Goal: Transaction & Acquisition: Purchase product/service

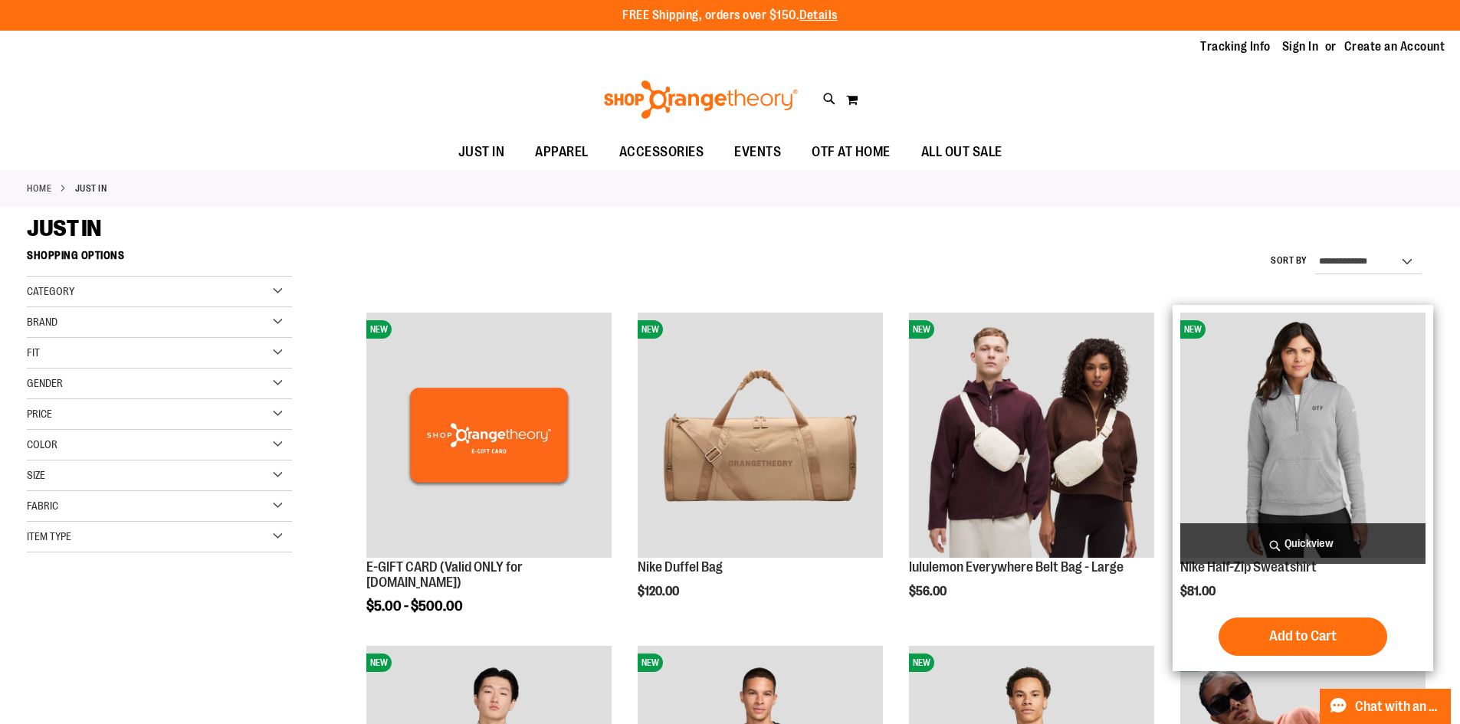
click at [1275, 405] on img "product" at bounding box center [1302, 435] width 245 height 245
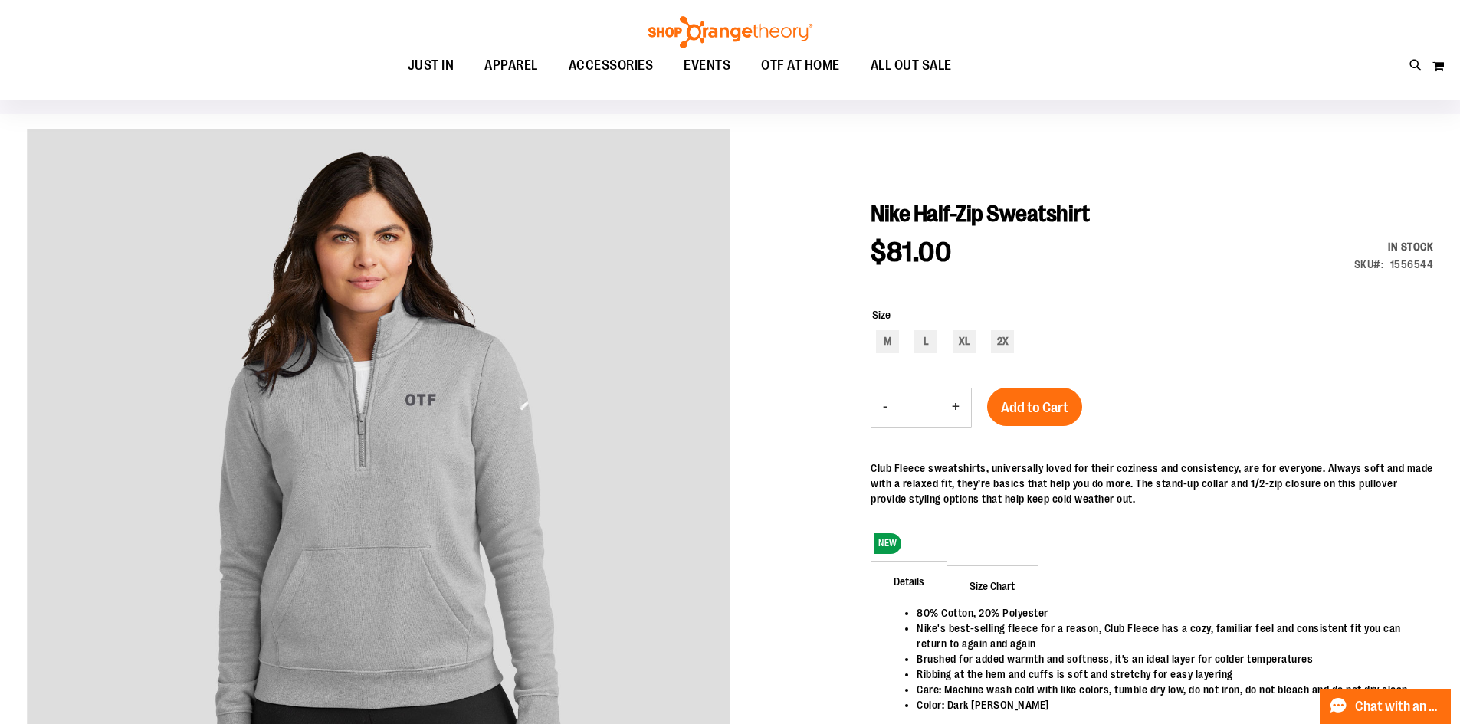
scroll to position [80, 0]
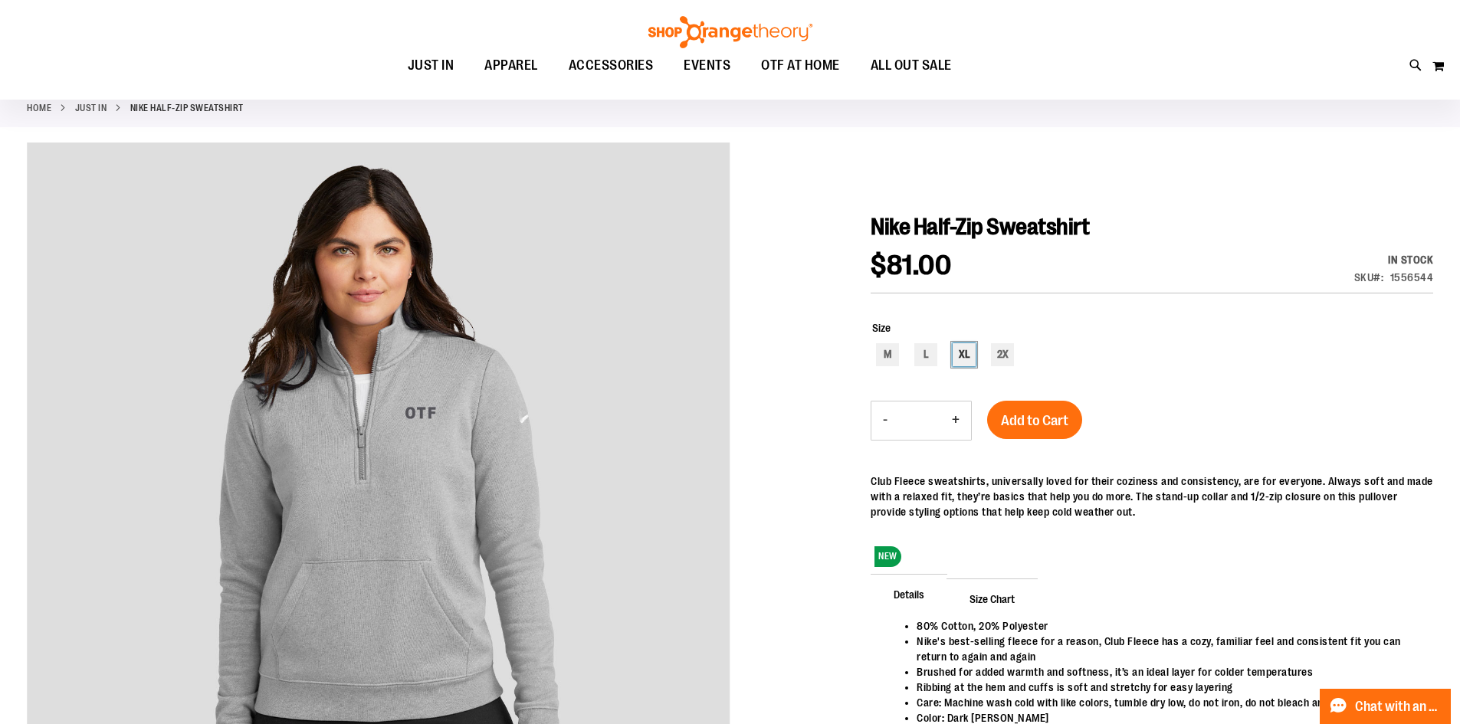
click at [962, 353] on div "XL" at bounding box center [964, 354] width 23 height 23
type input "***"
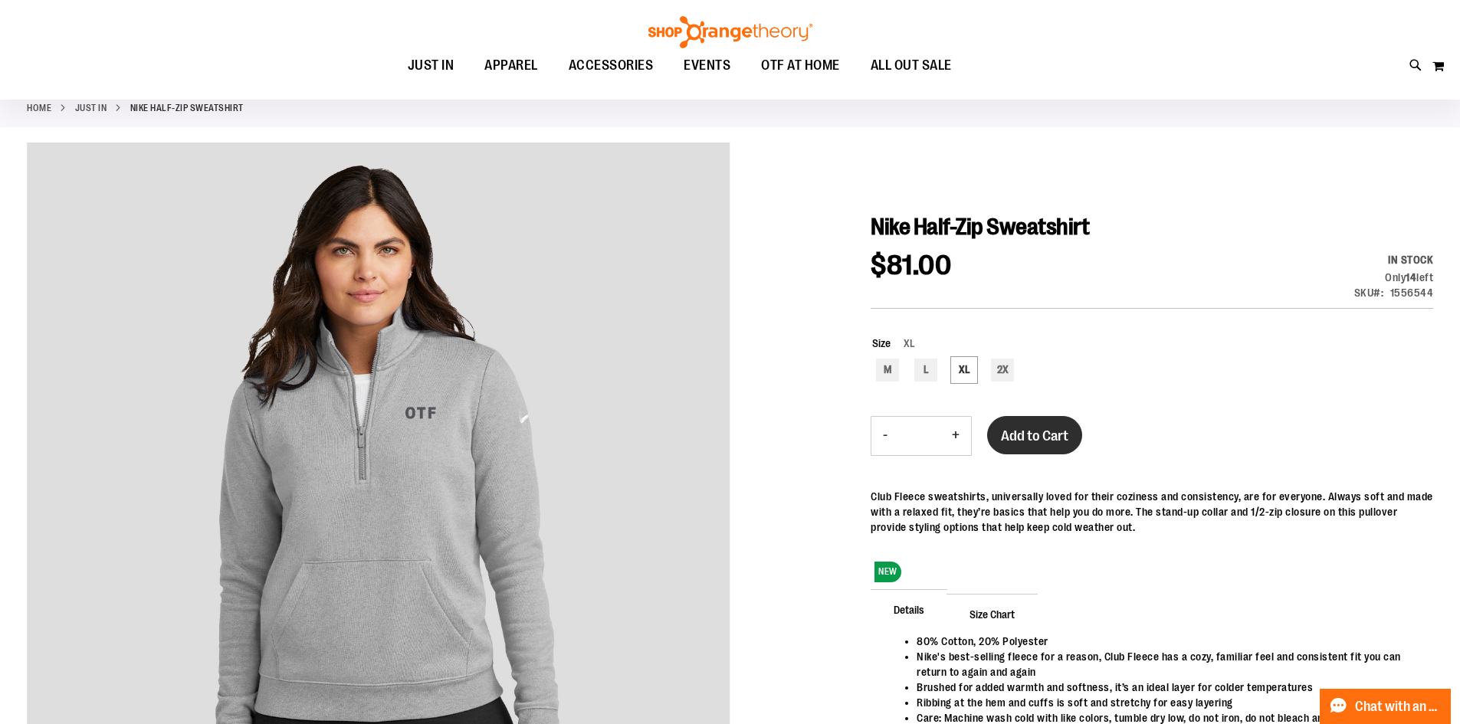
click at [1052, 434] on span "Add to Cart" at bounding box center [1034, 436] width 67 height 17
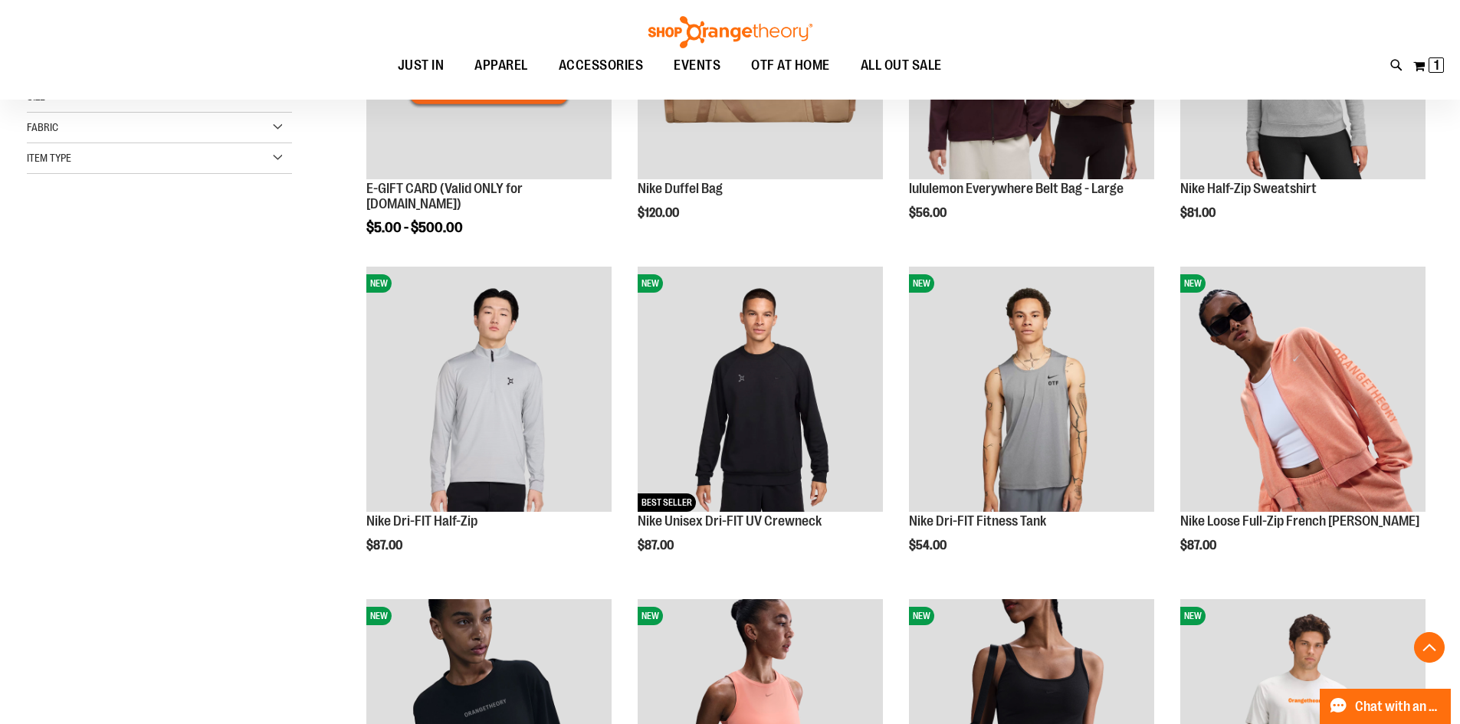
scroll to position [383, 0]
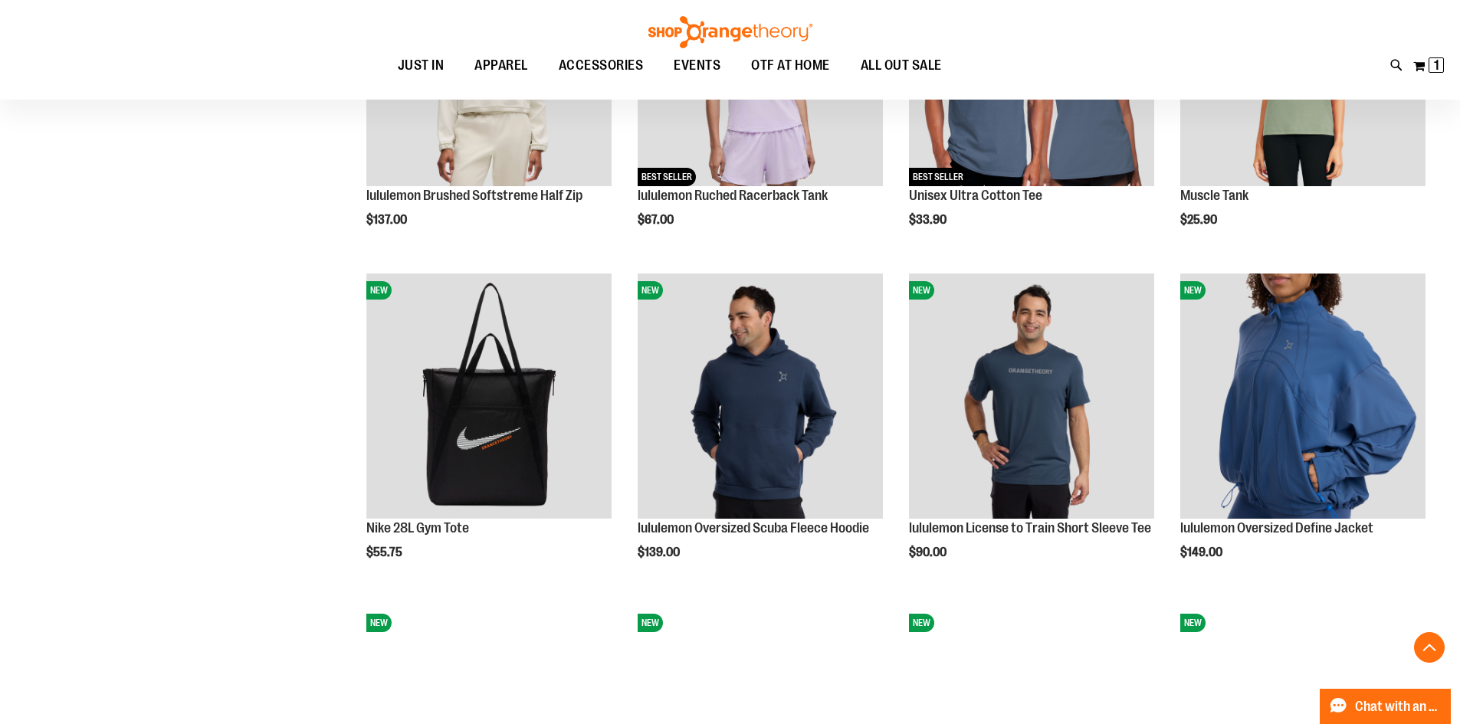
scroll to position [1462, 0]
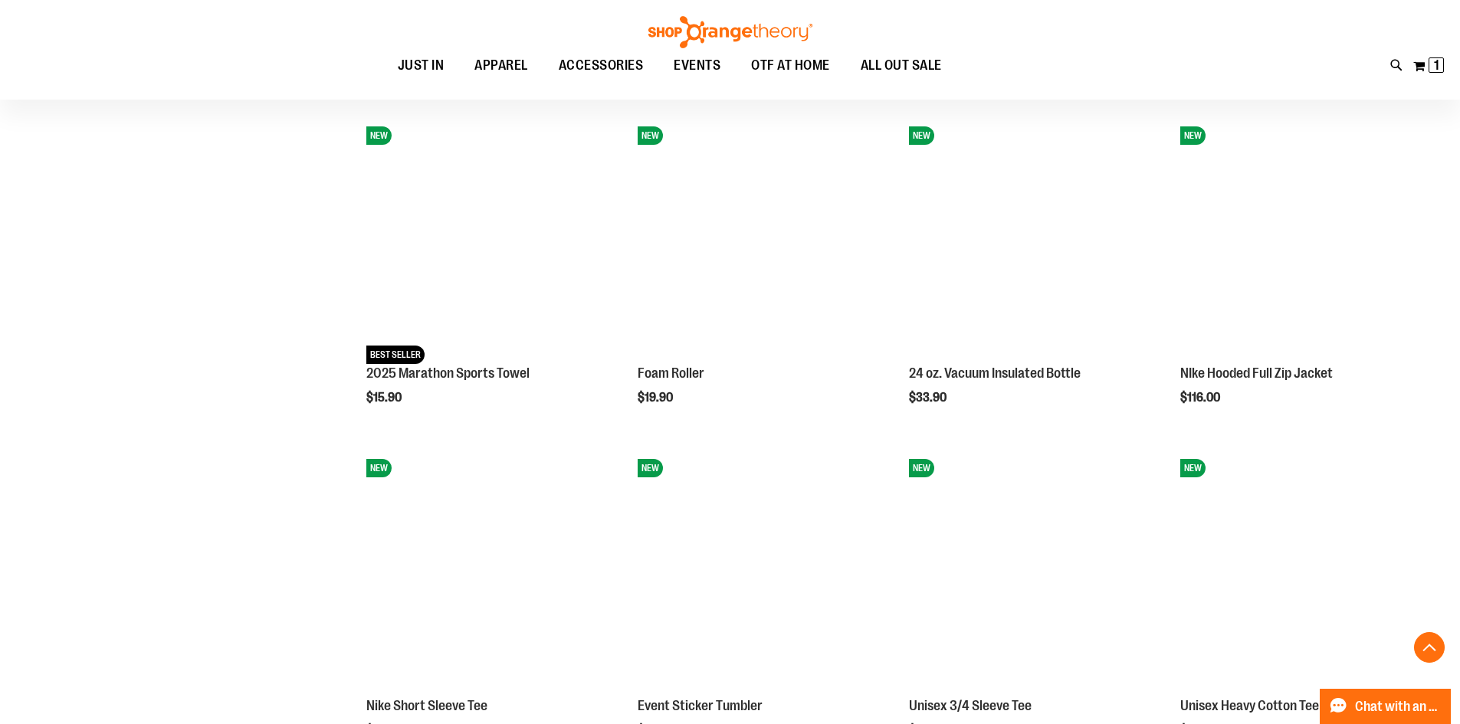
scroll to position [2192, 0]
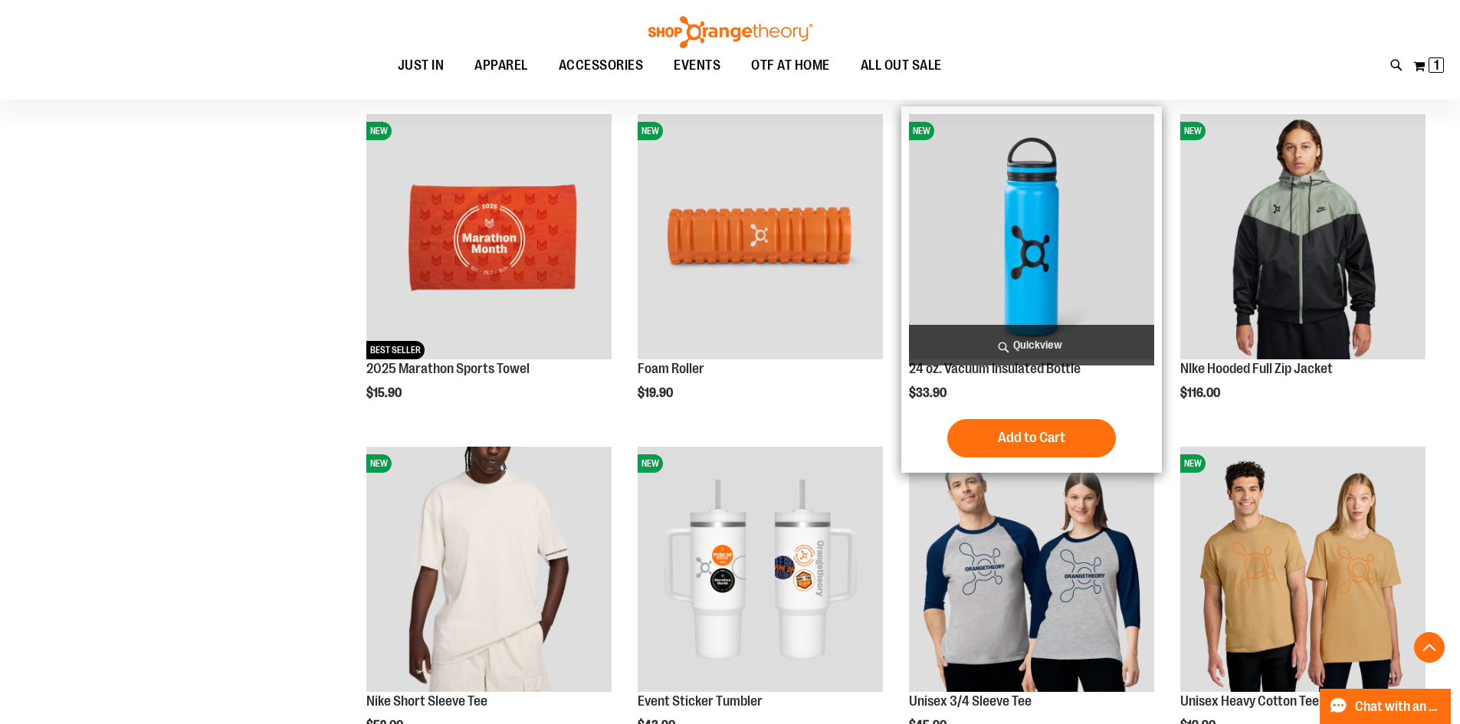
click at [1031, 207] on img "product" at bounding box center [1031, 236] width 245 height 245
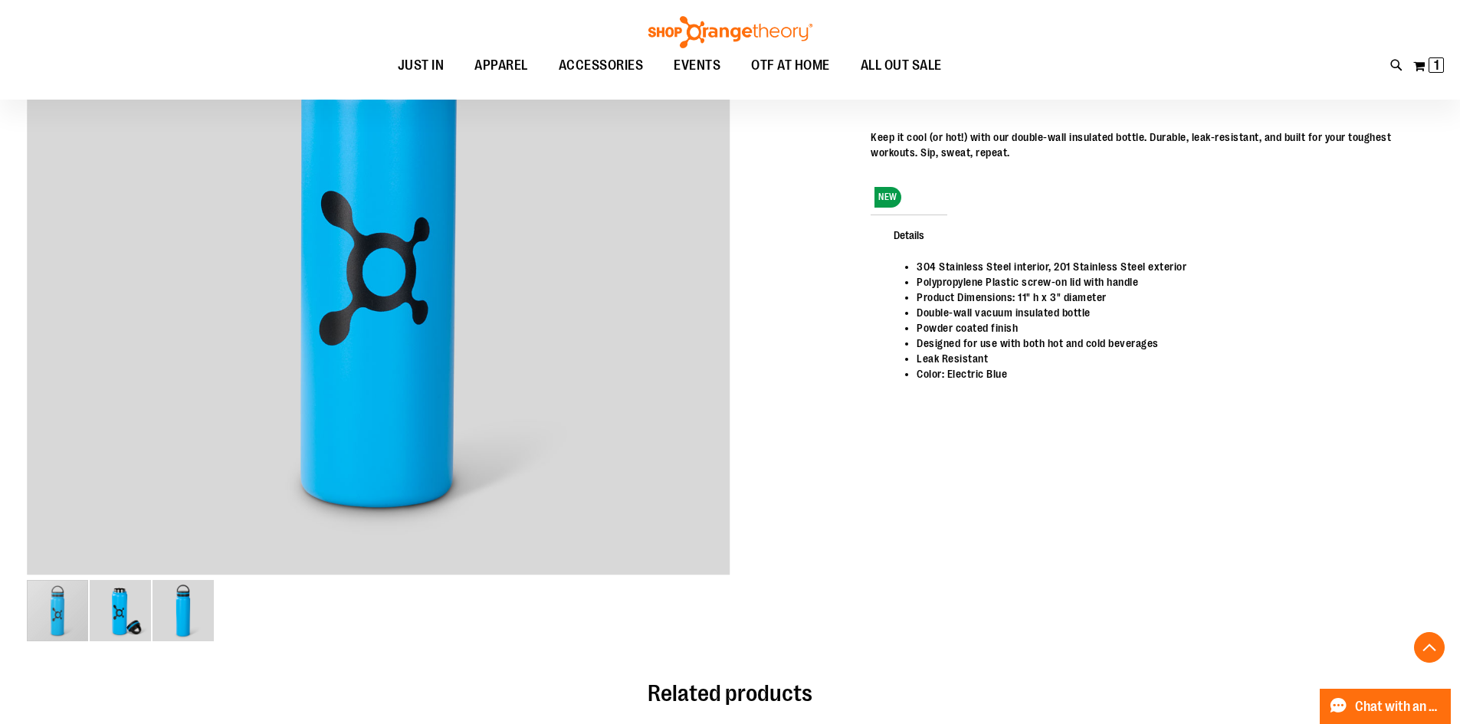
scroll to position [356, 0]
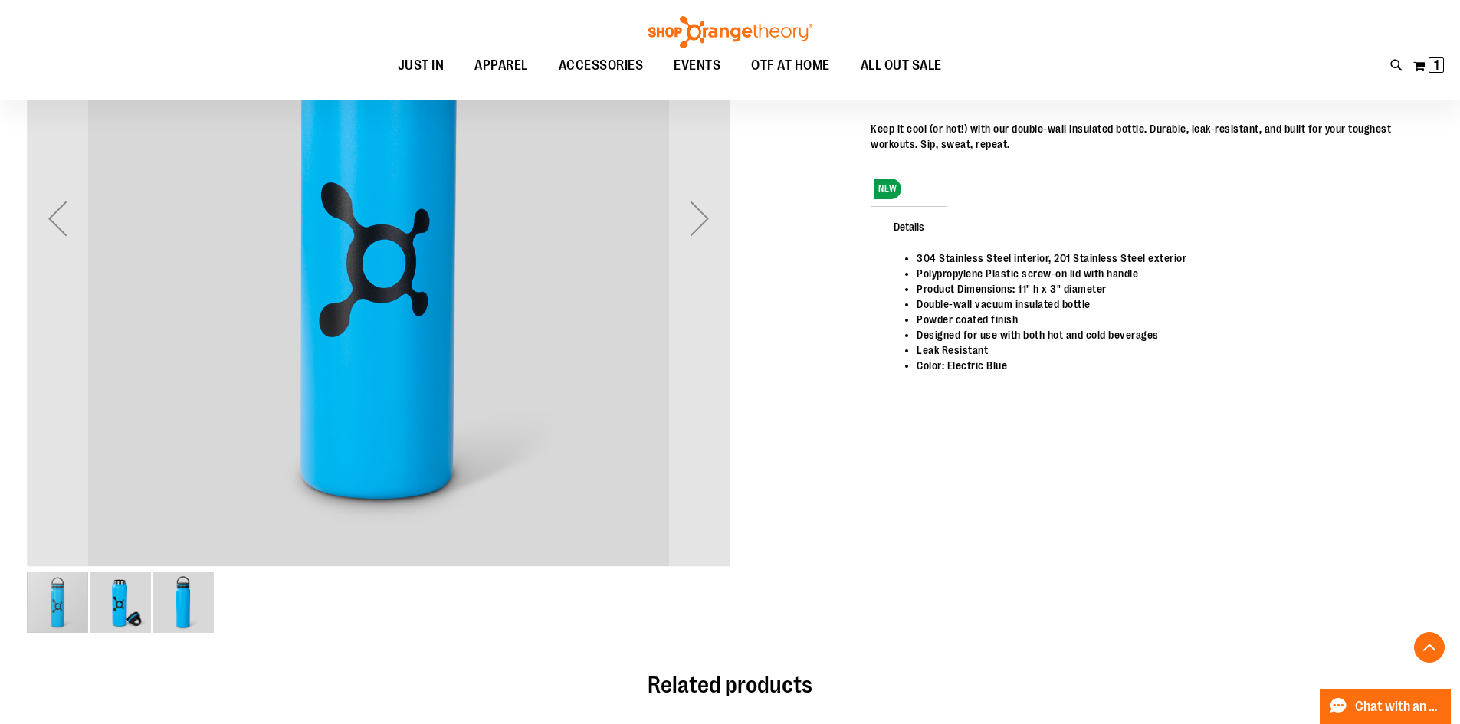
click at [120, 589] on img "image 2 of 3" at bounding box center [120, 602] width 61 height 61
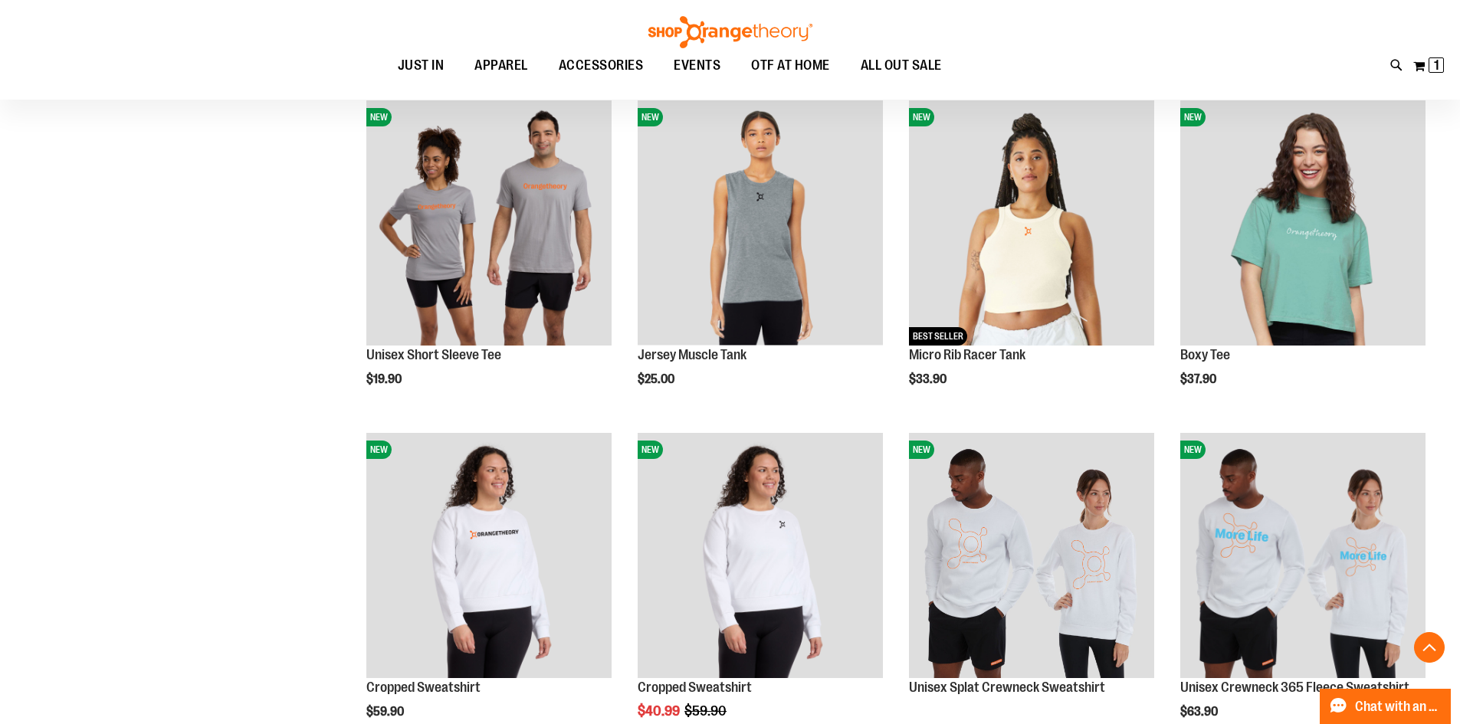
scroll to position [1285, 0]
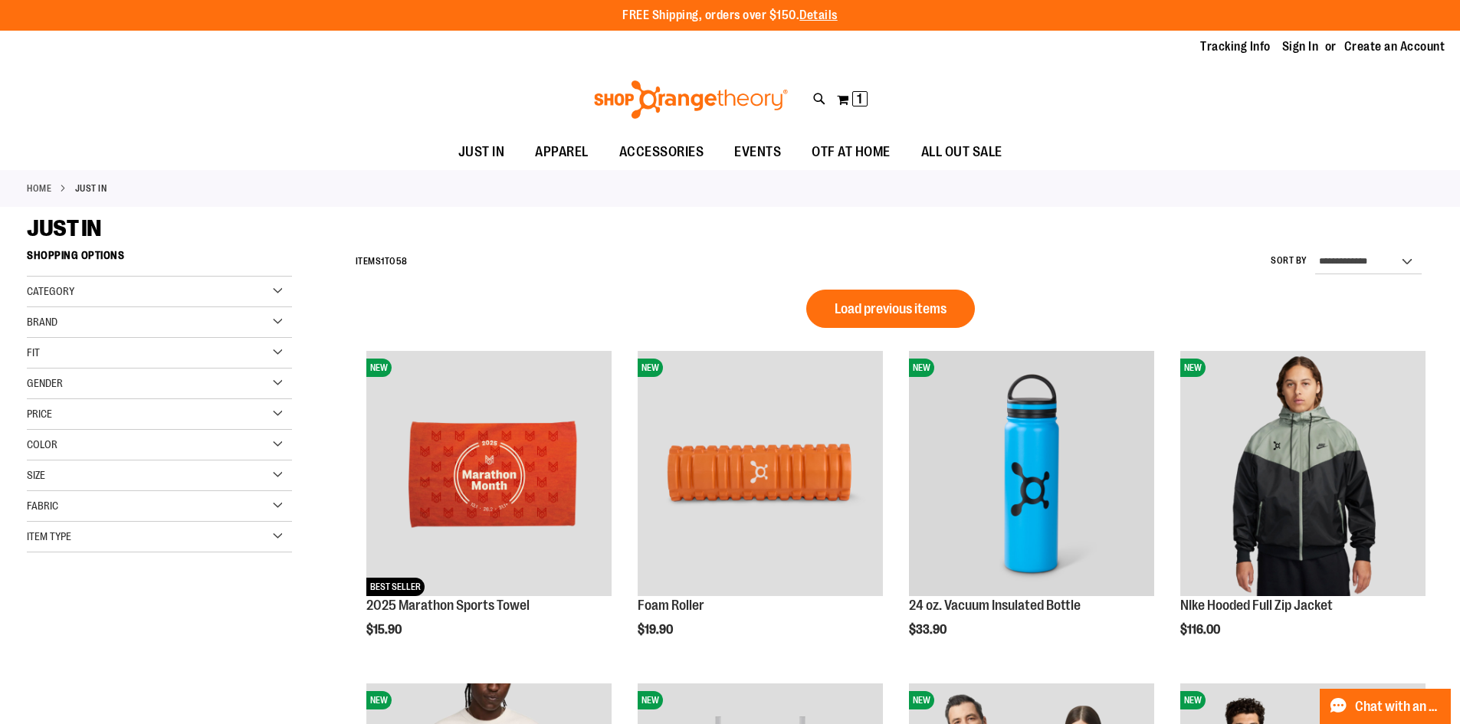
click at [270, 376] on div "Gender" at bounding box center [159, 384] width 265 height 31
click at [32, 426] on link "Women 23 items" at bounding box center [150, 431] width 254 height 16
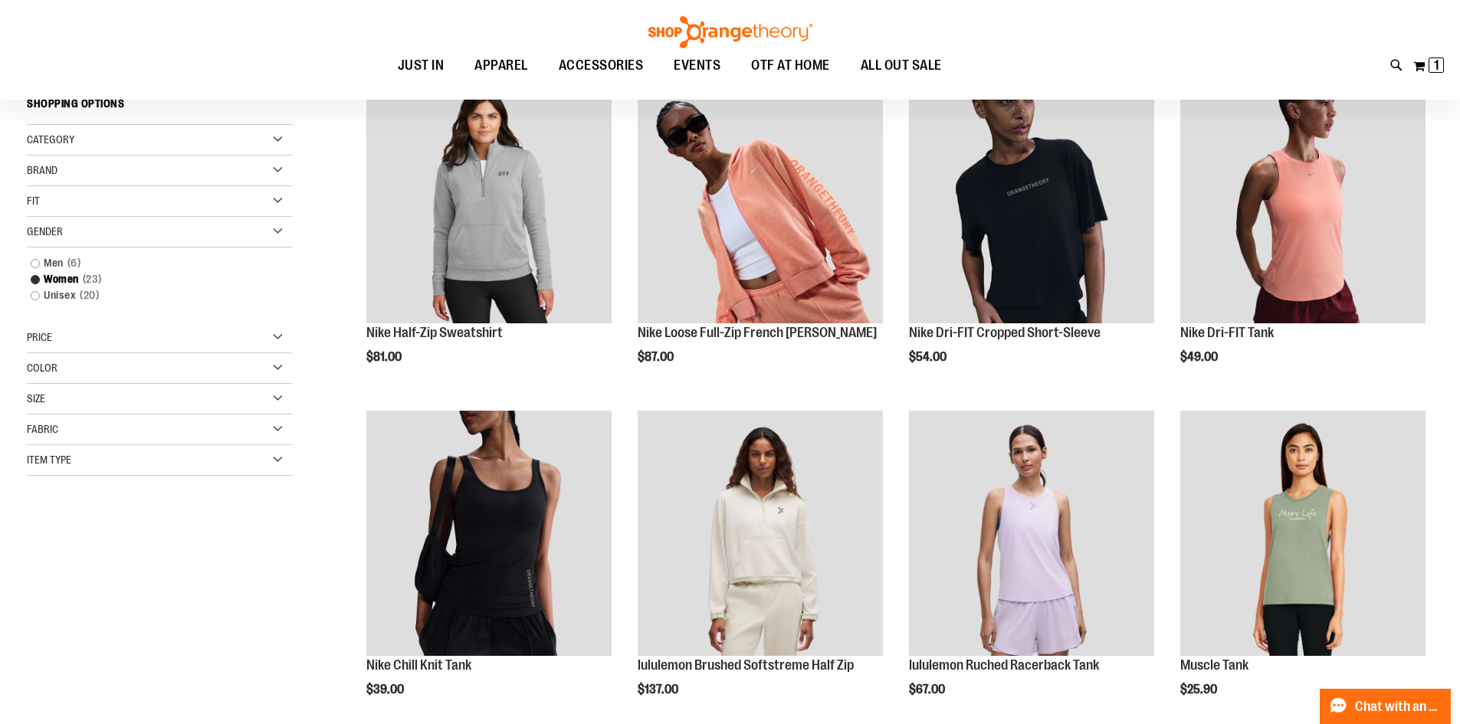
scroll to position [242, 0]
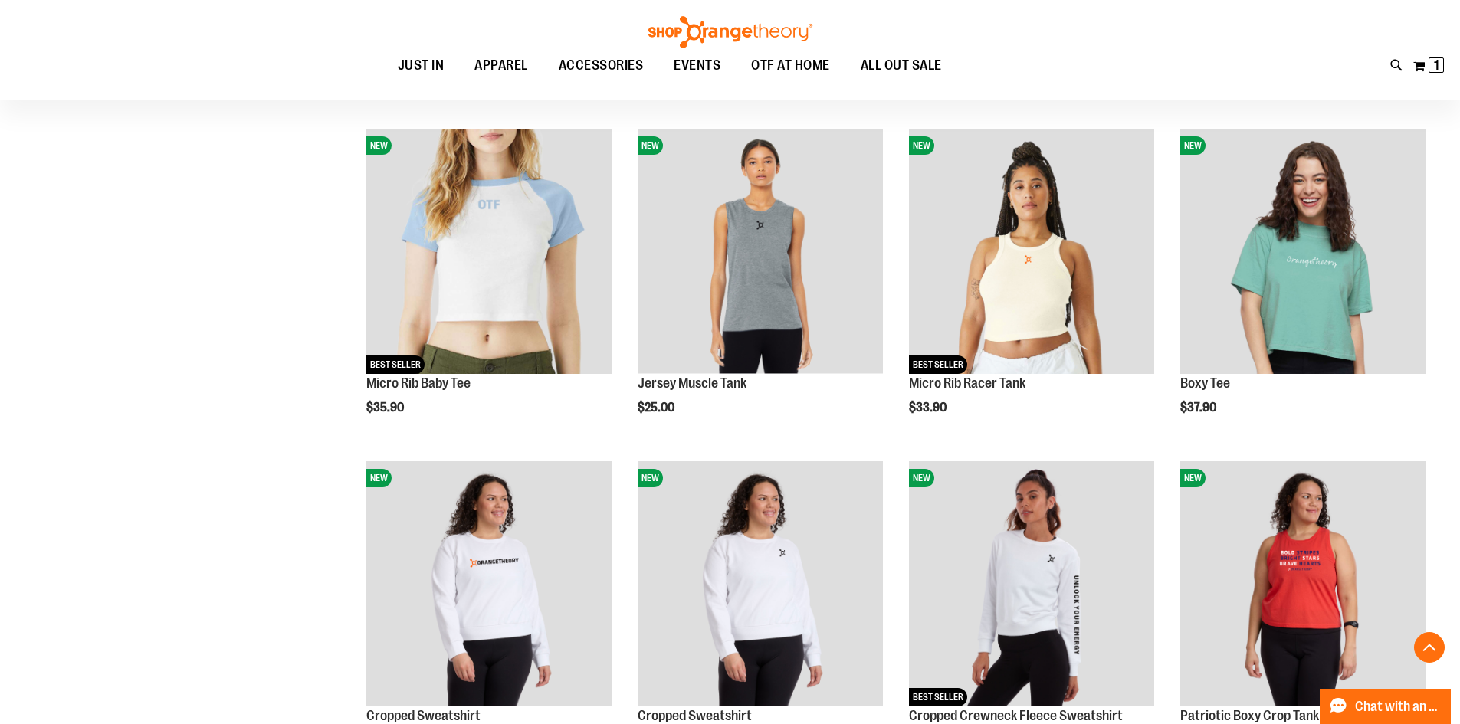
scroll to position [1171, 0]
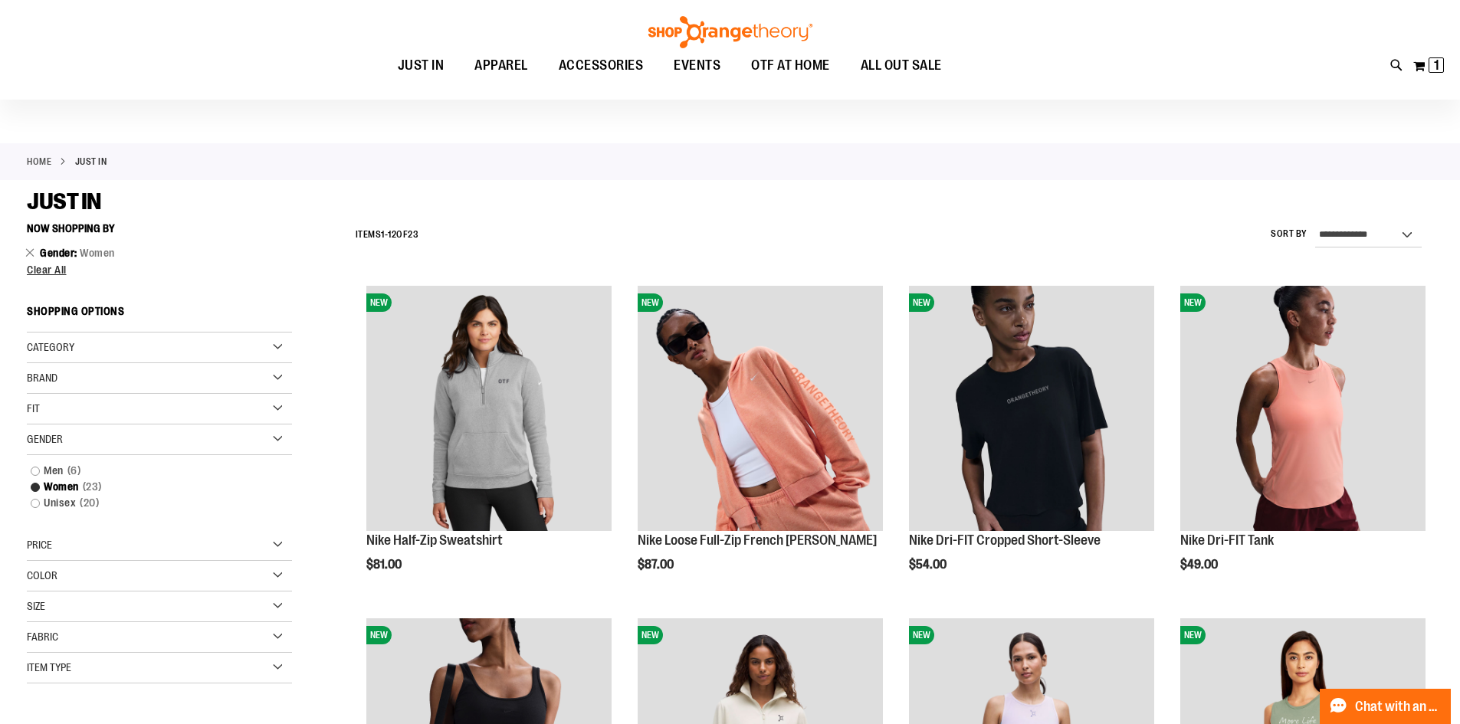
scroll to position [2, 0]
